Goal: Transaction & Acquisition: Purchase product/service

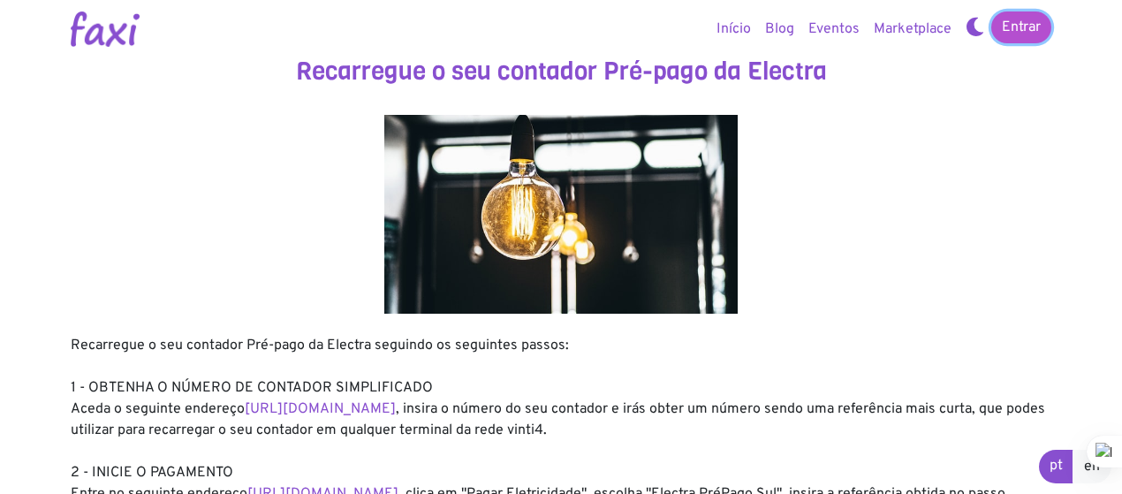
click at [1016, 31] on link "Entrar" at bounding box center [1022, 27] width 60 height 32
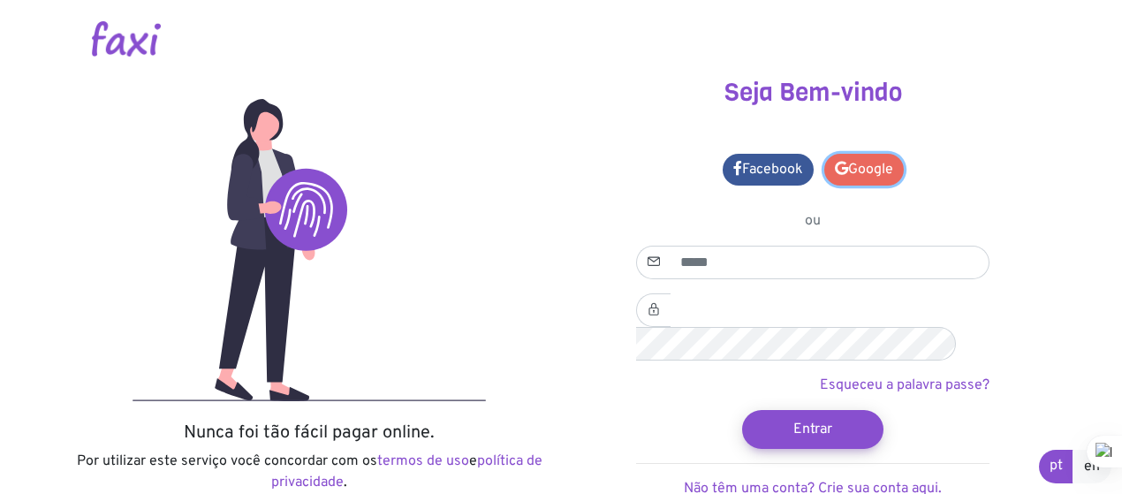
click at [863, 162] on link "Google" at bounding box center [865, 170] width 80 height 32
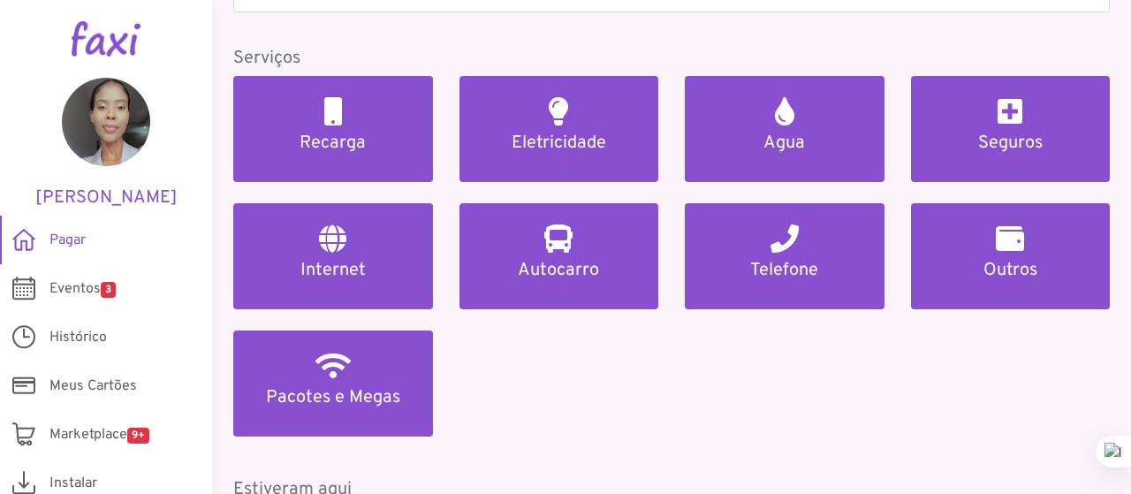
scroll to position [189, 0]
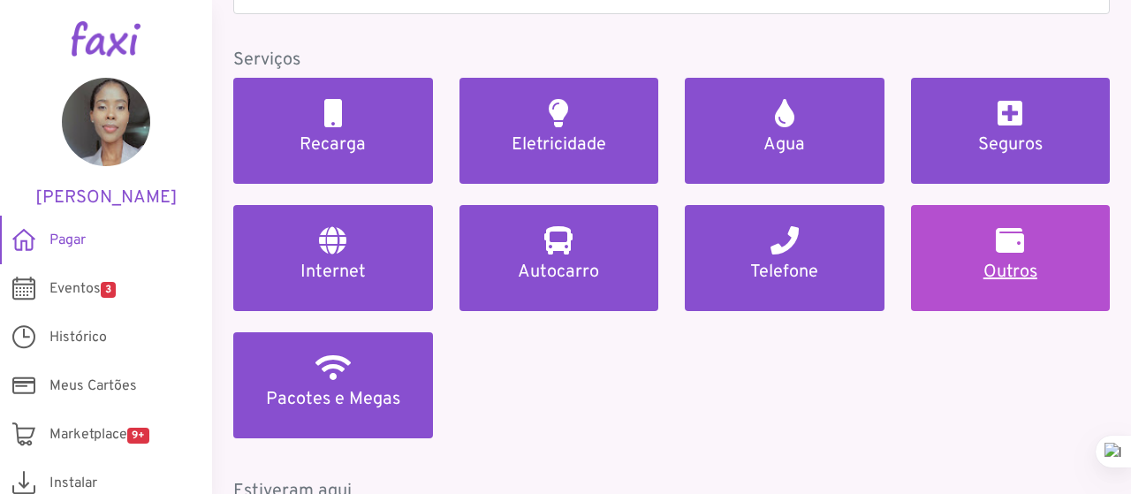
click at [986, 262] on h5 "Outros" at bounding box center [1010, 272] width 157 height 21
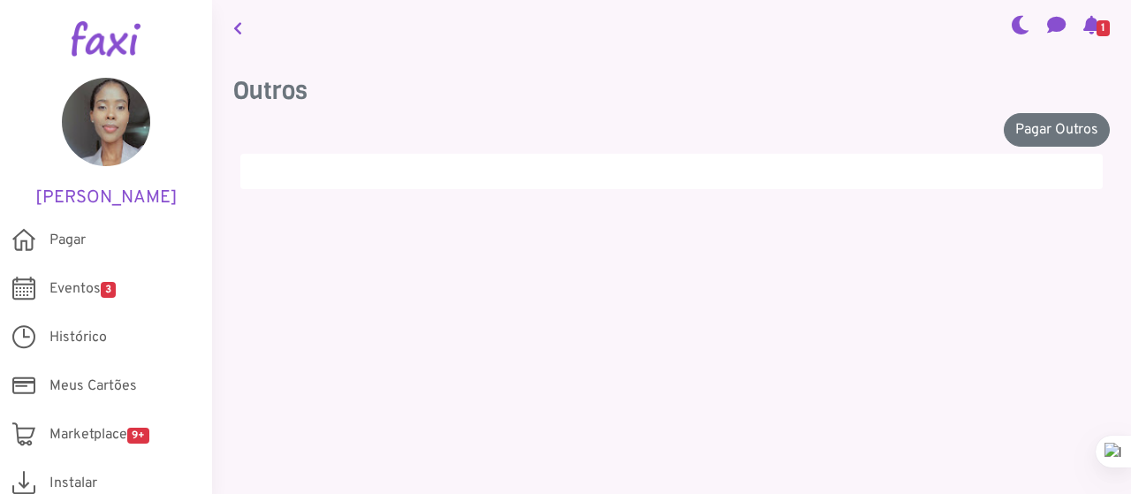
click at [244, 28] on link at bounding box center [237, 27] width 23 height 41
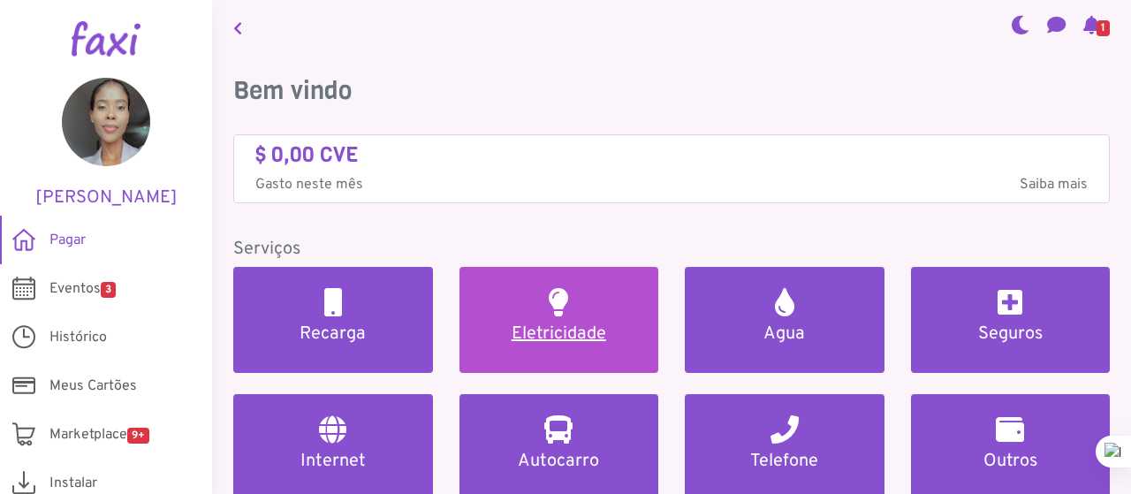
click at [505, 323] on link "Eletricidade" at bounding box center [560, 320] width 200 height 106
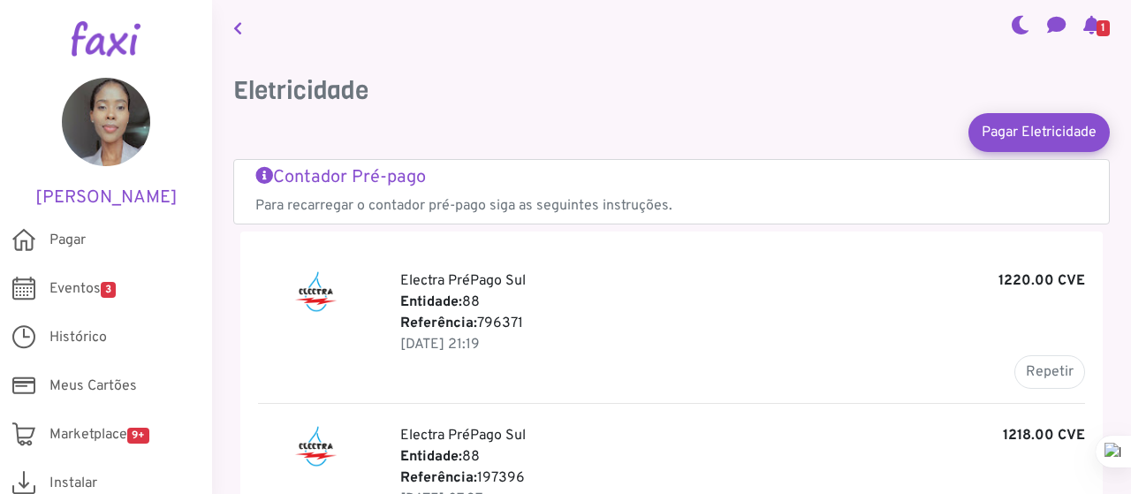
click at [399, 179] on h5 "Contador Pré-pago" at bounding box center [671, 177] width 833 height 21
click at [237, 27] on icon at bounding box center [237, 28] width 9 height 14
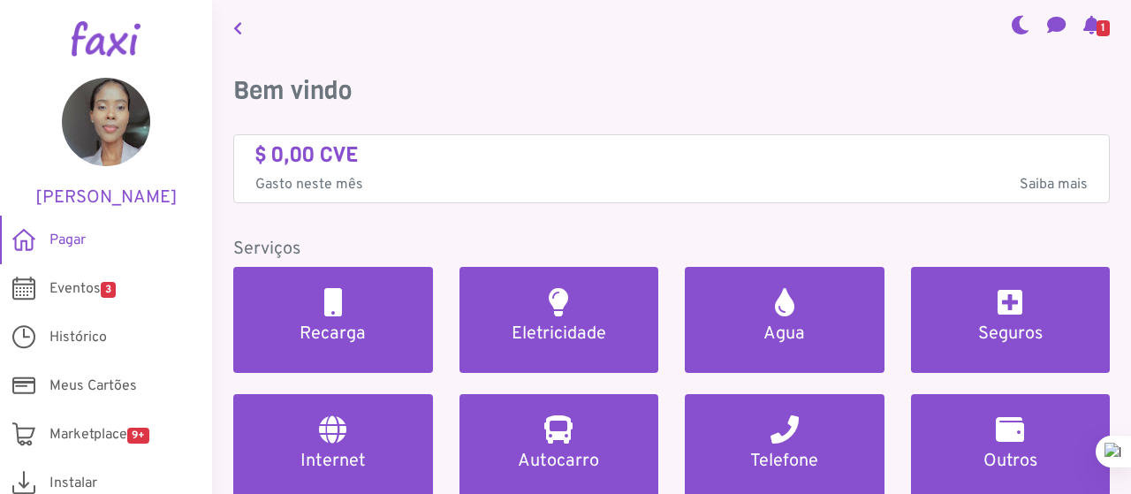
click at [1097, 22] on span "1" at bounding box center [1103, 28] width 13 height 16
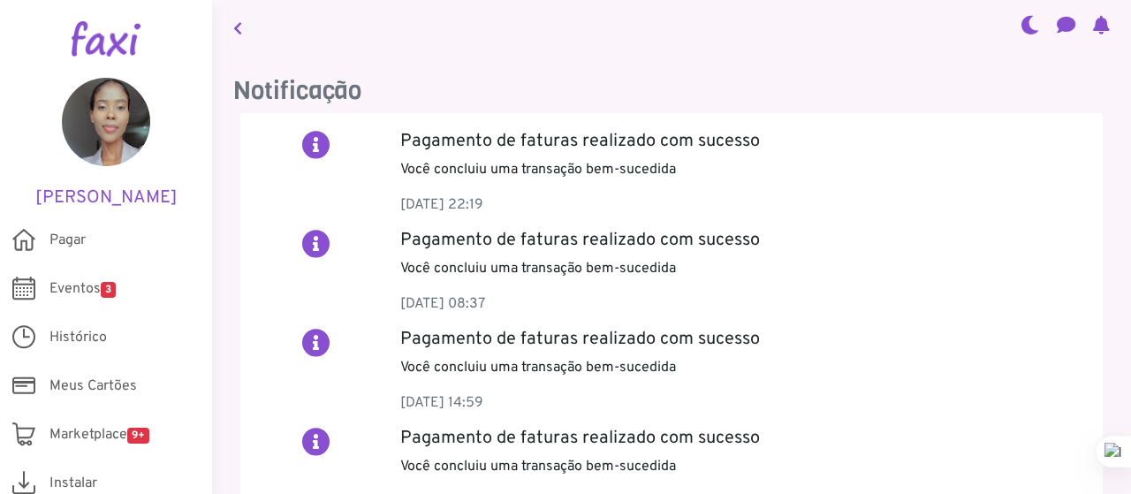
click at [237, 29] on icon at bounding box center [237, 28] width 9 height 14
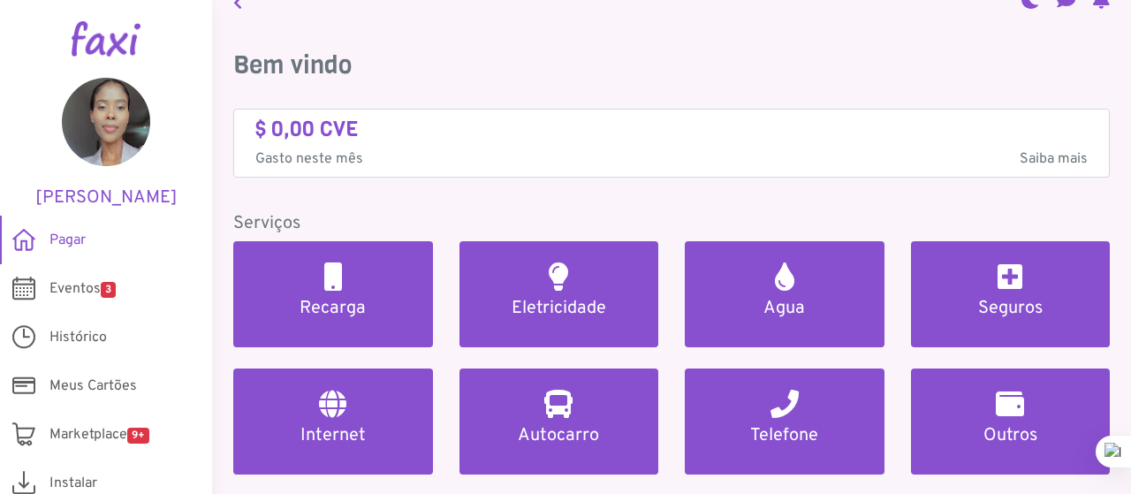
scroll to position [218, 0]
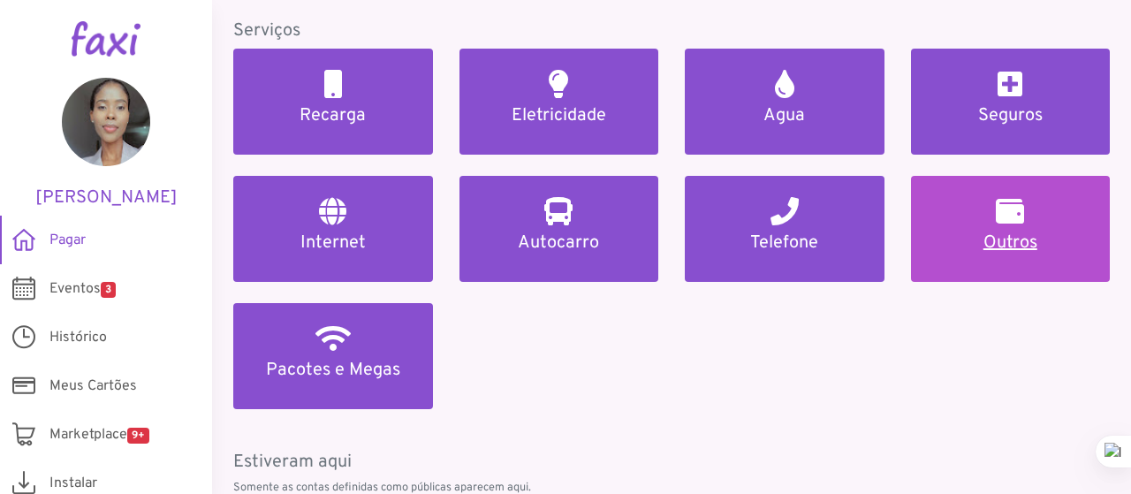
click at [968, 218] on link "Outros" at bounding box center [1011, 229] width 200 height 106
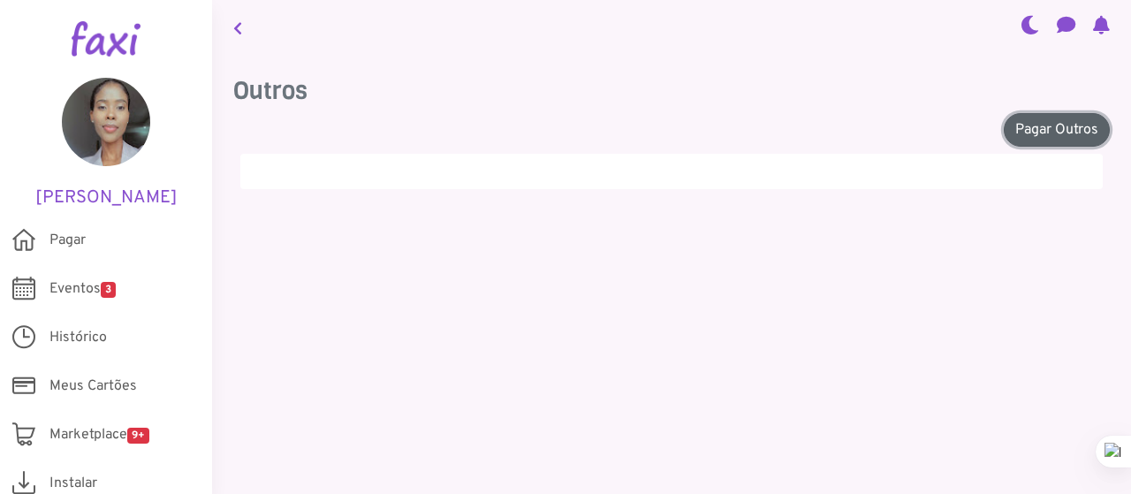
click at [1018, 133] on link "Pagar Outros" at bounding box center [1057, 130] width 106 height 34
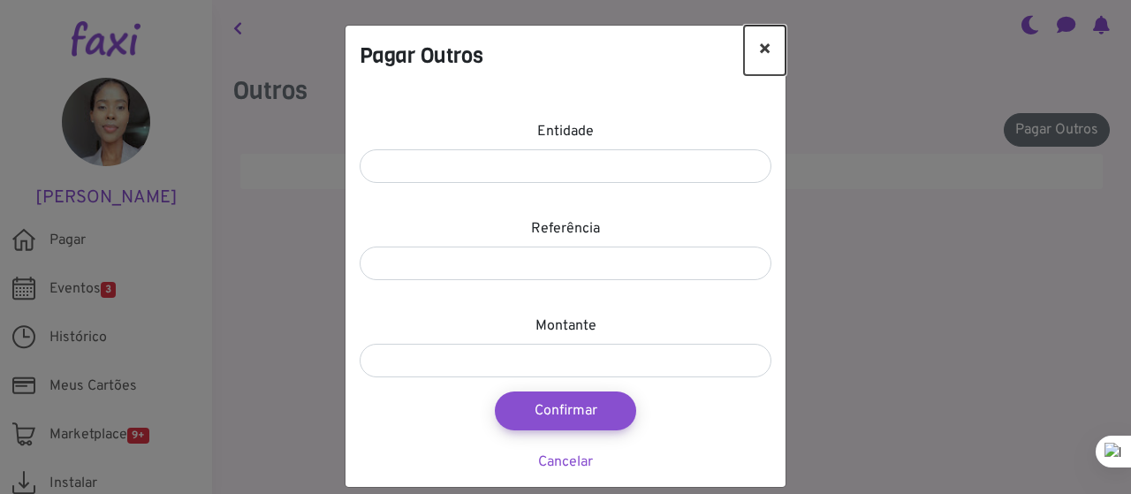
click at [766, 49] on button "×" at bounding box center [765, 50] width 42 height 49
